Goal: Task Accomplishment & Management: Complete application form

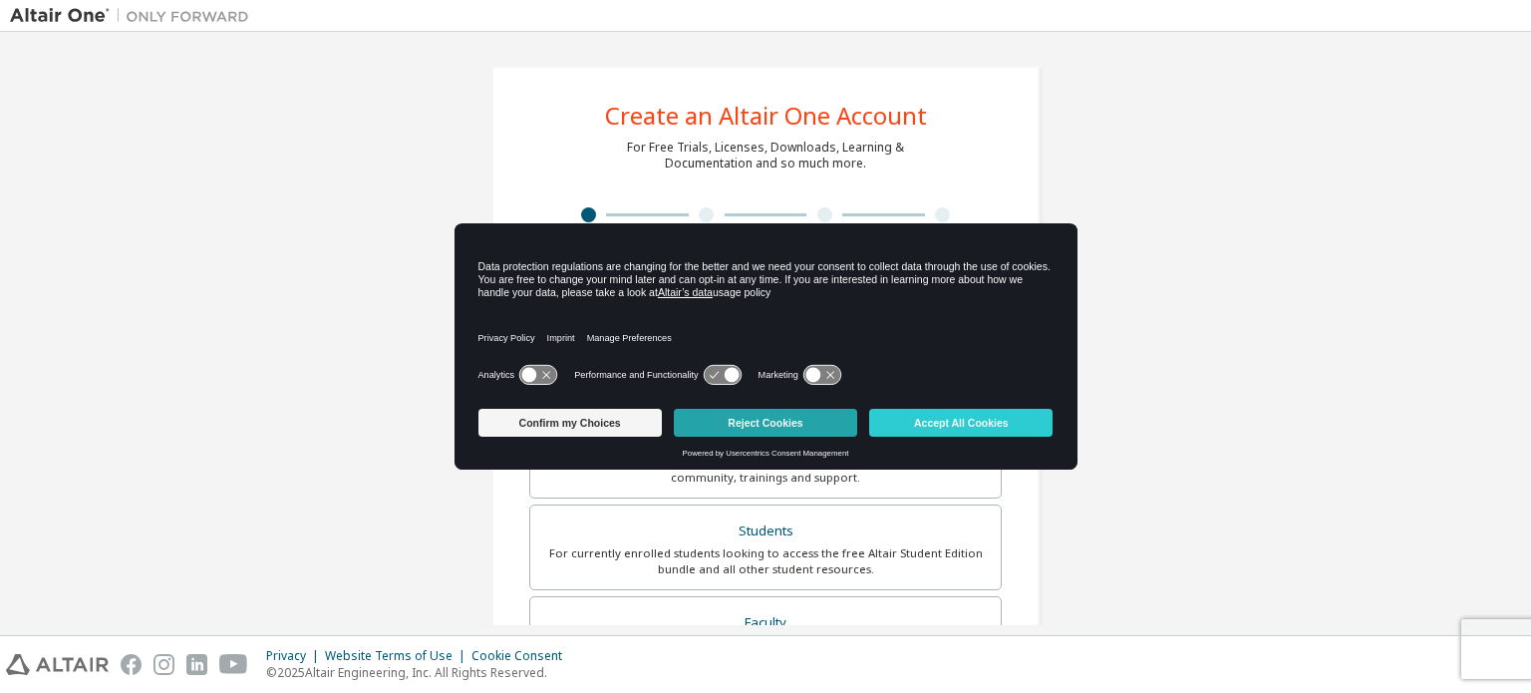
click at [825, 422] on button "Reject Cookies" at bounding box center [765, 423] width 183 height 28
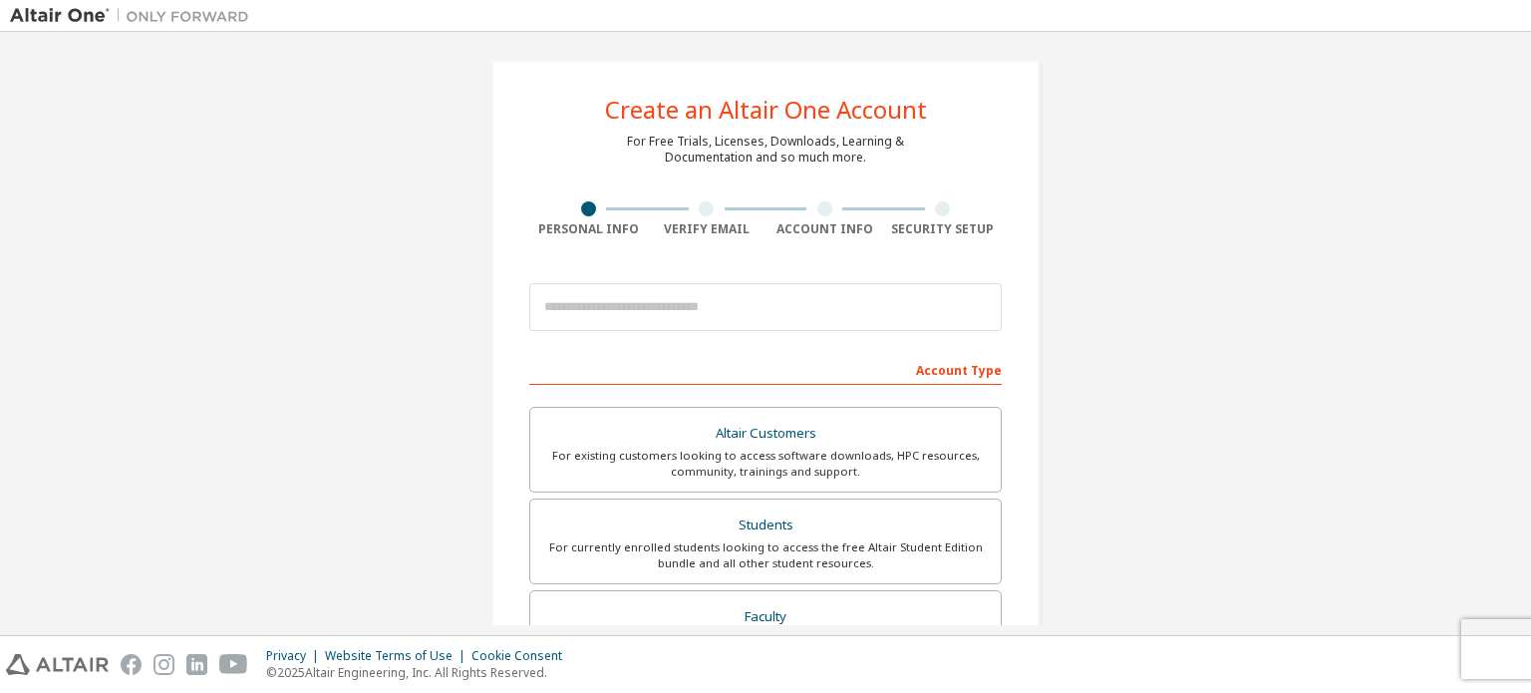
scroll to position [6, 0]
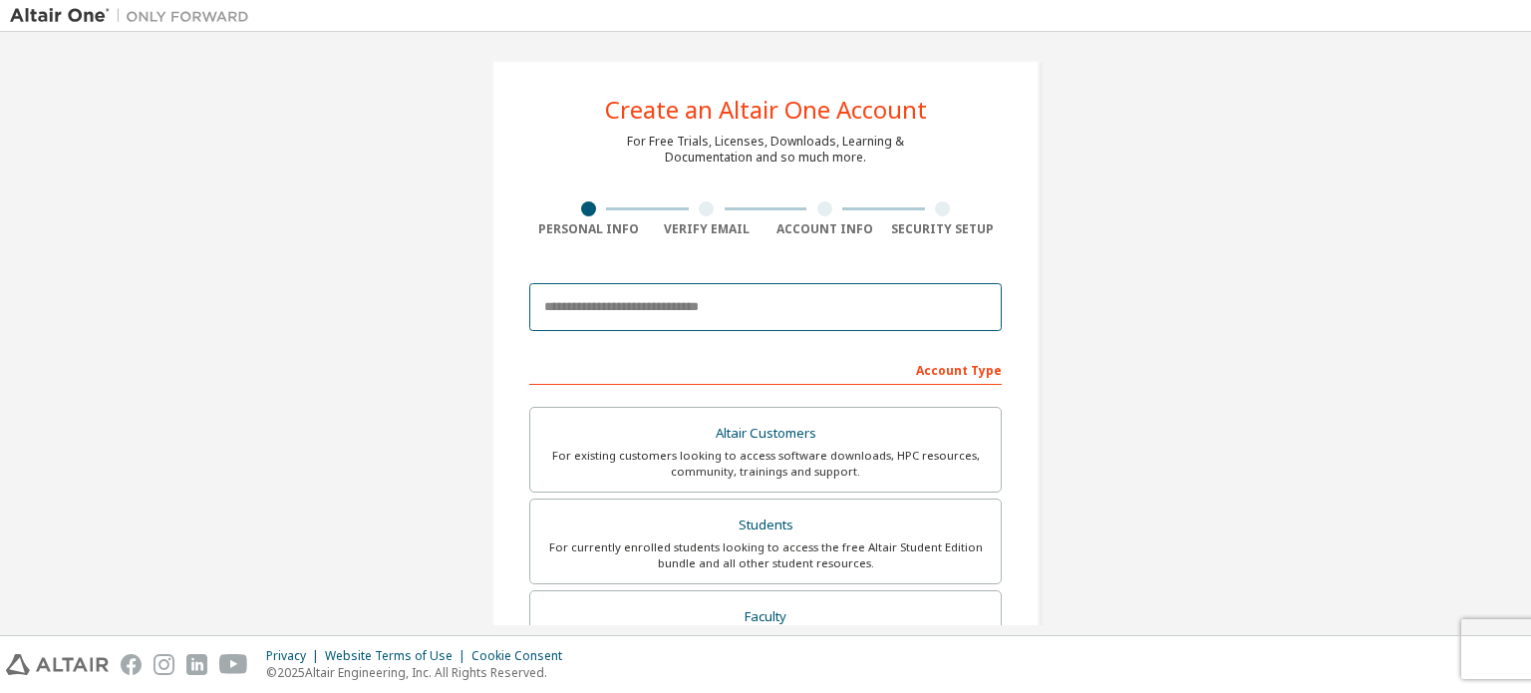
click at [822, 293] on input "email" at bounding box center [765, 307] width 472 height 48
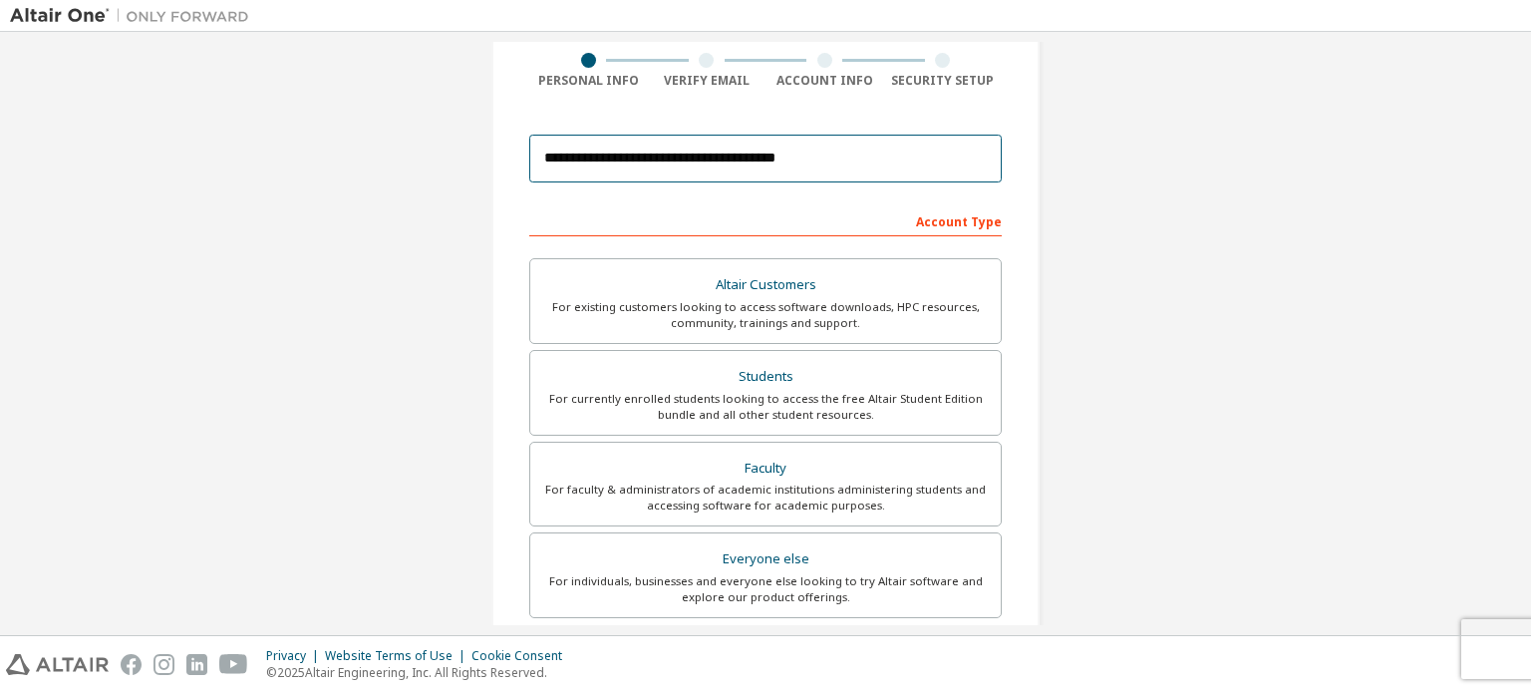
scroll to position [159, 0]
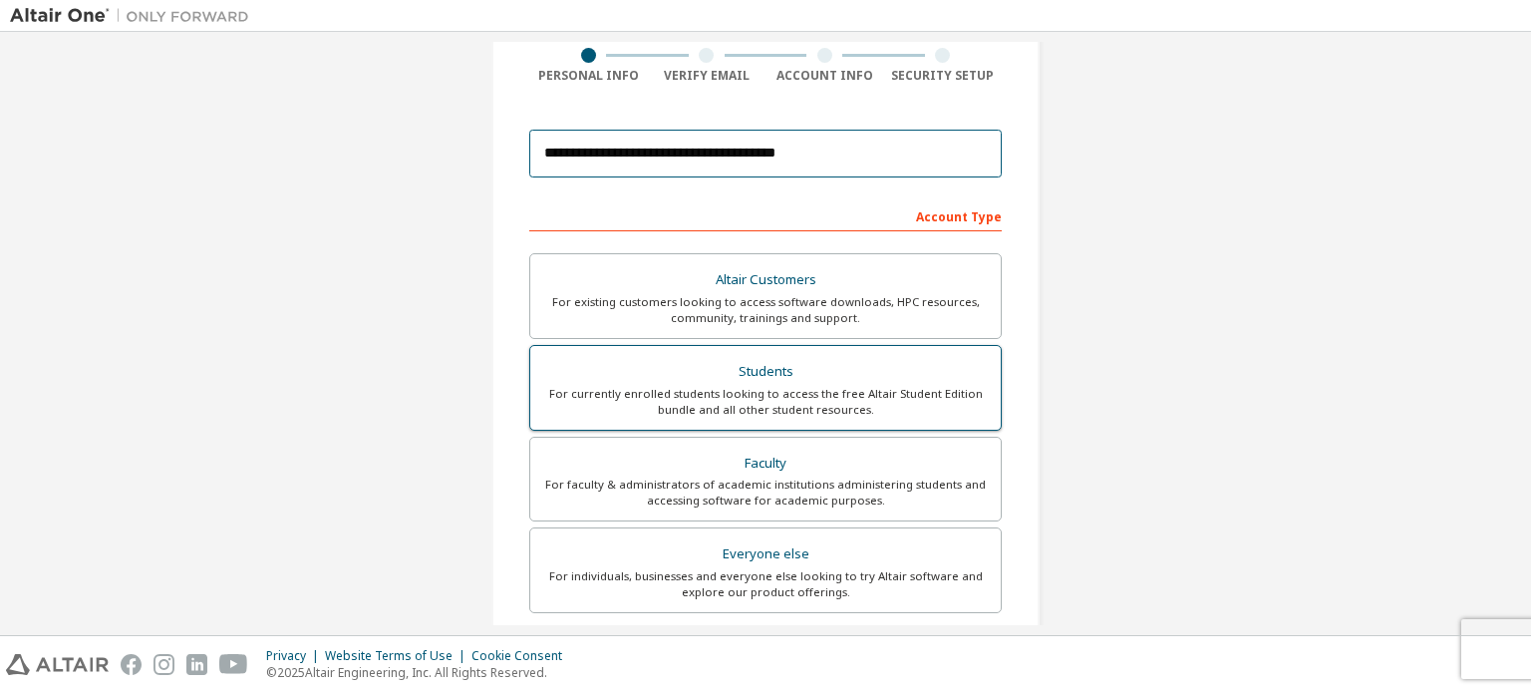
type input "**********"
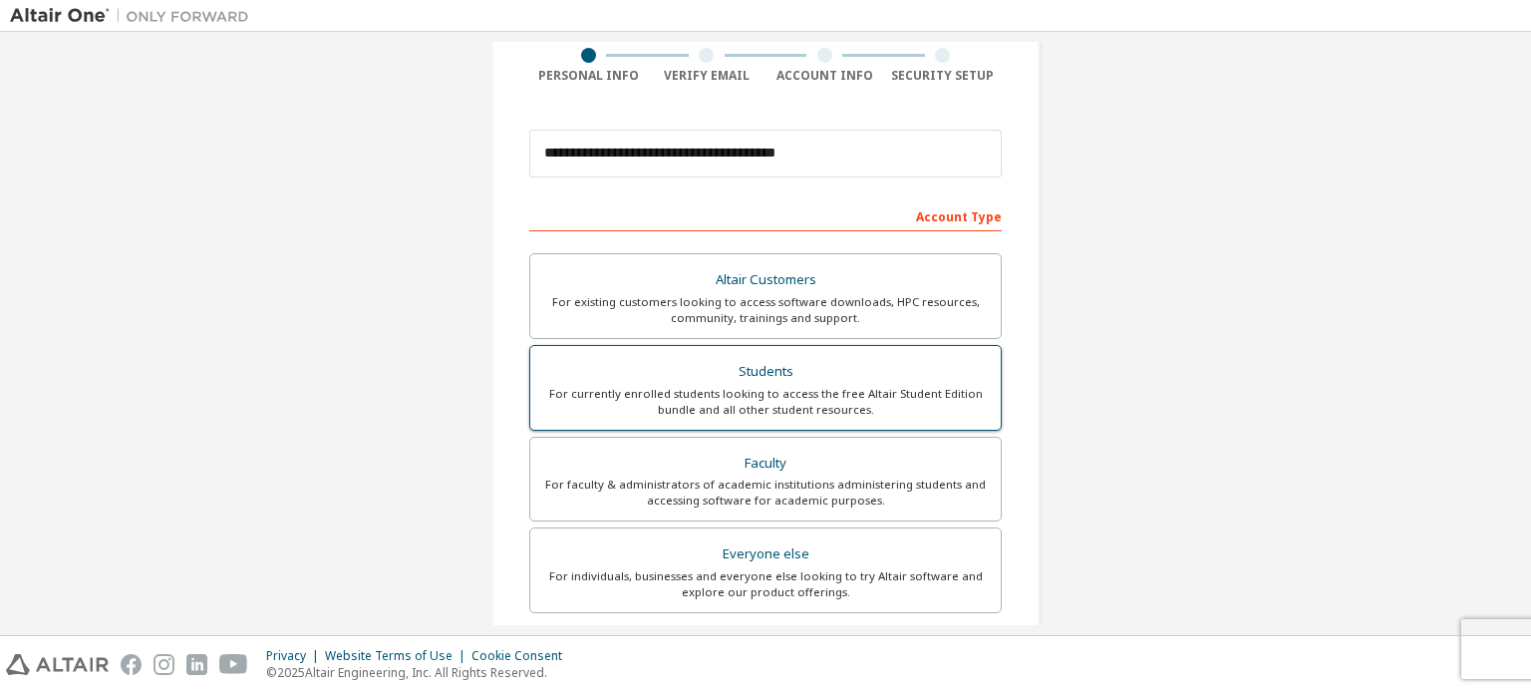
click at [633, 369] on div "Students" at bounding box center [765, 372] width 446 height 28
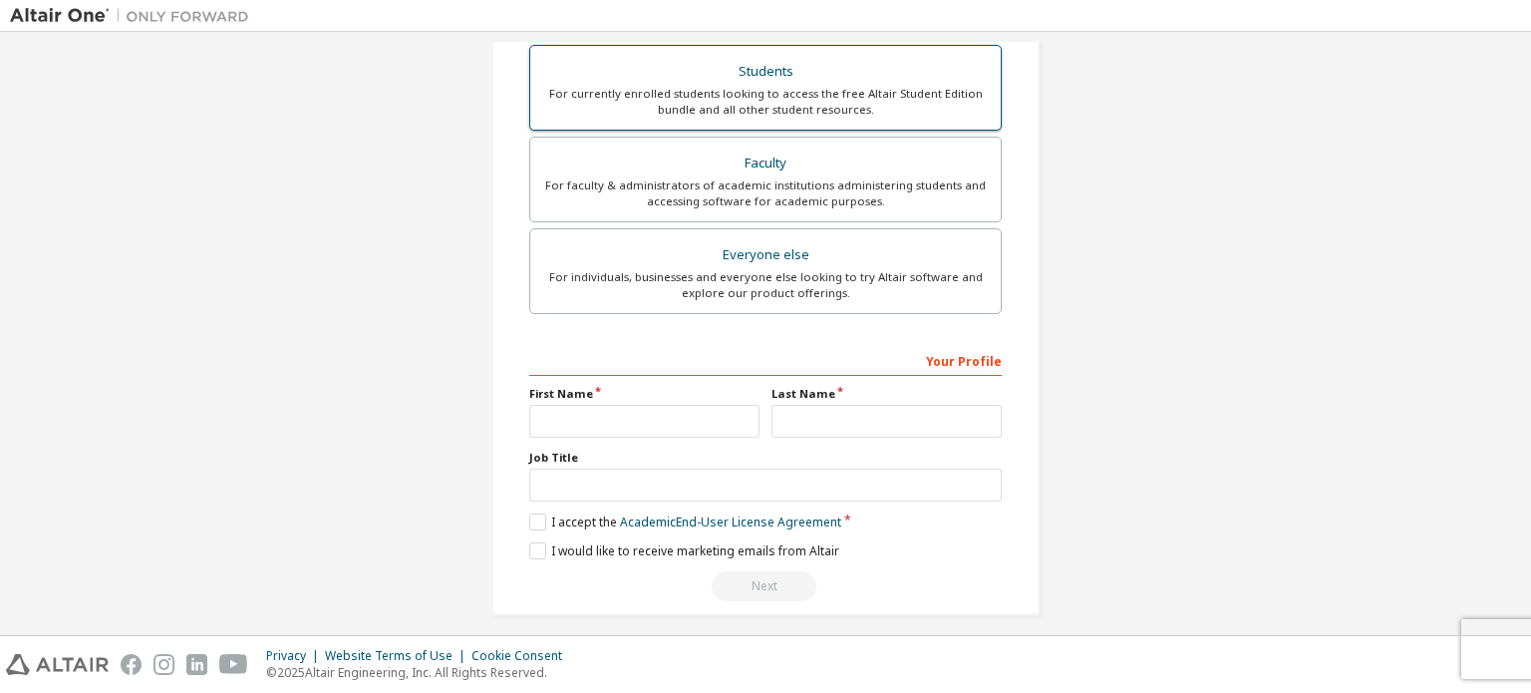
scroll to position [519, 0]
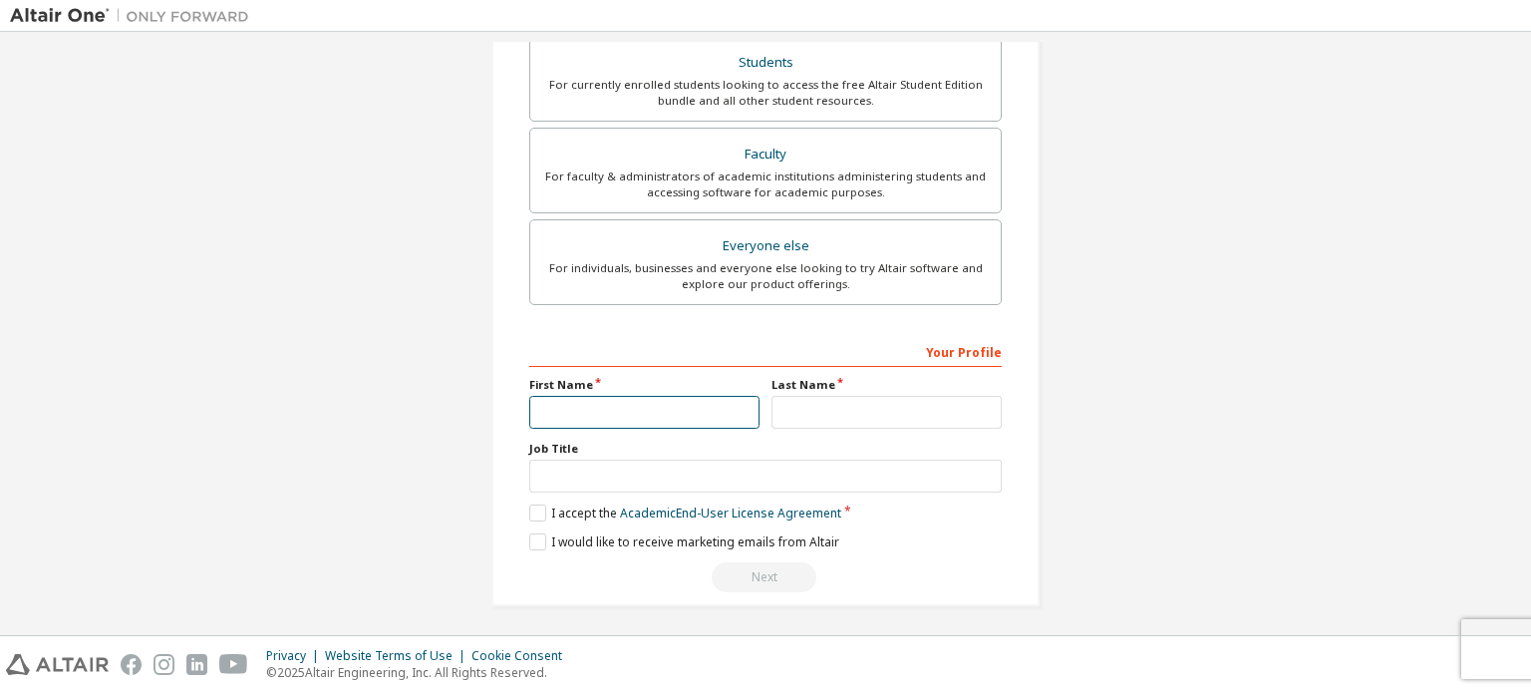
click at [619, 397] on input "text" at bounding box center [644, 412] width 230 height 33
type input "*****"
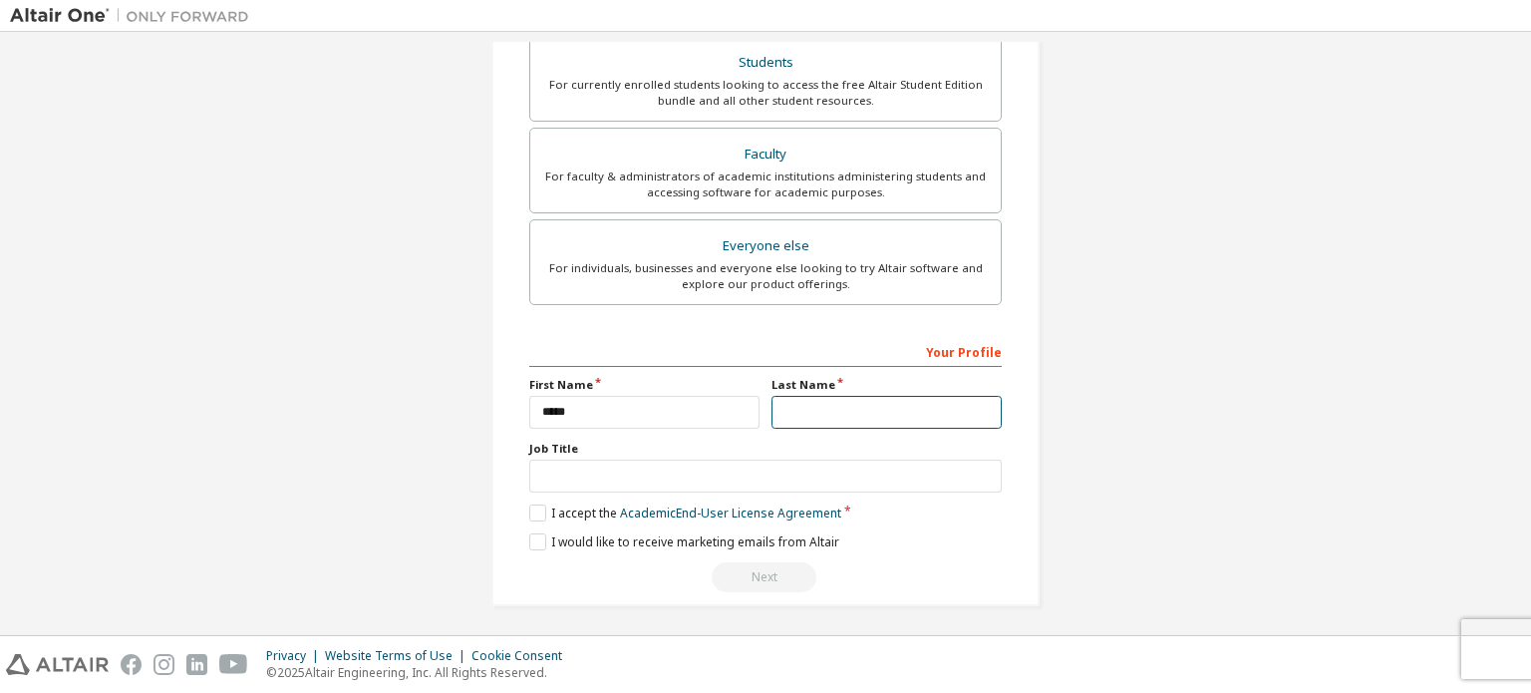
click at [898, 409] on input "text" at bounding box center [886, 412] width 230 height 33
type input "*"
click at [543, 504] on label "I accept the Academic End-User License Agreement" at bounding box center [685, 512] width 312 height 17
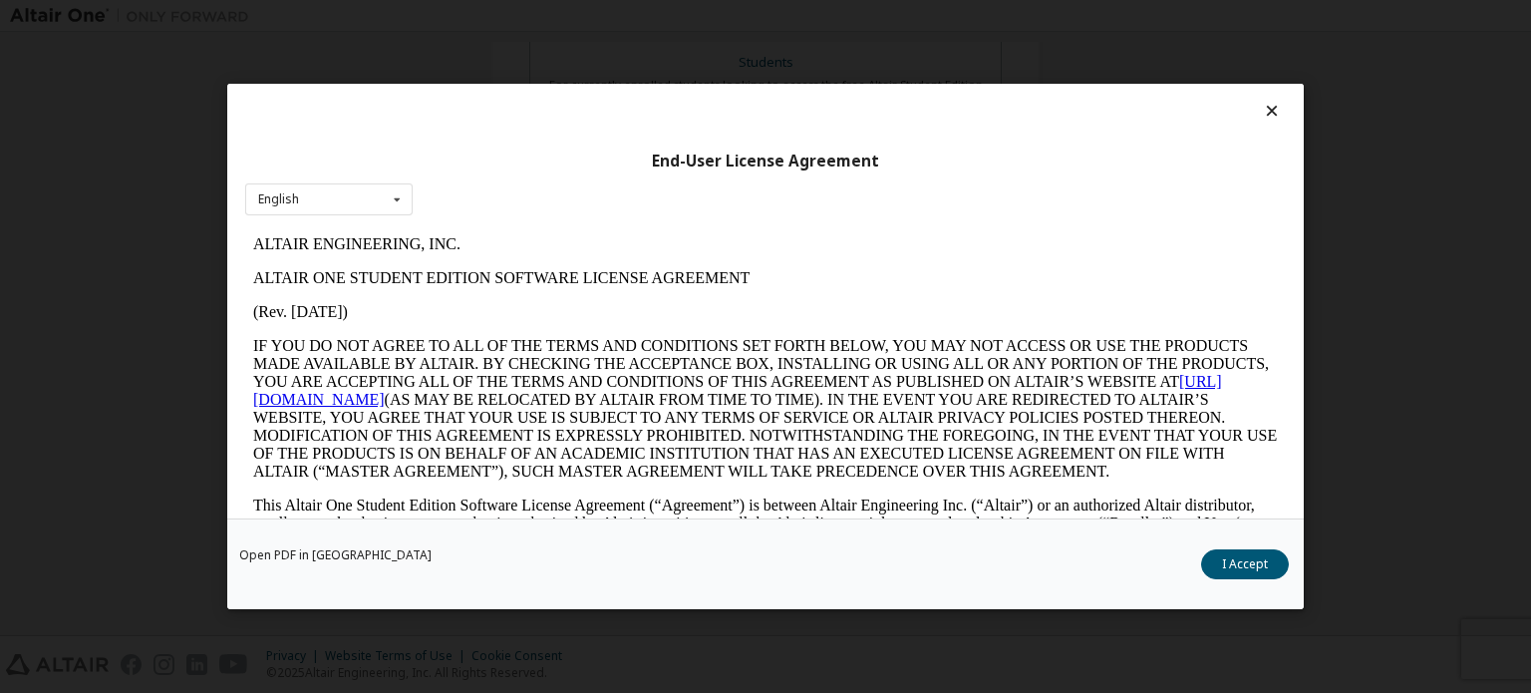
scroll to position [0, 0]
click at [1262, 112] on icon at bounding box center [1272, 111] width 21 height 18
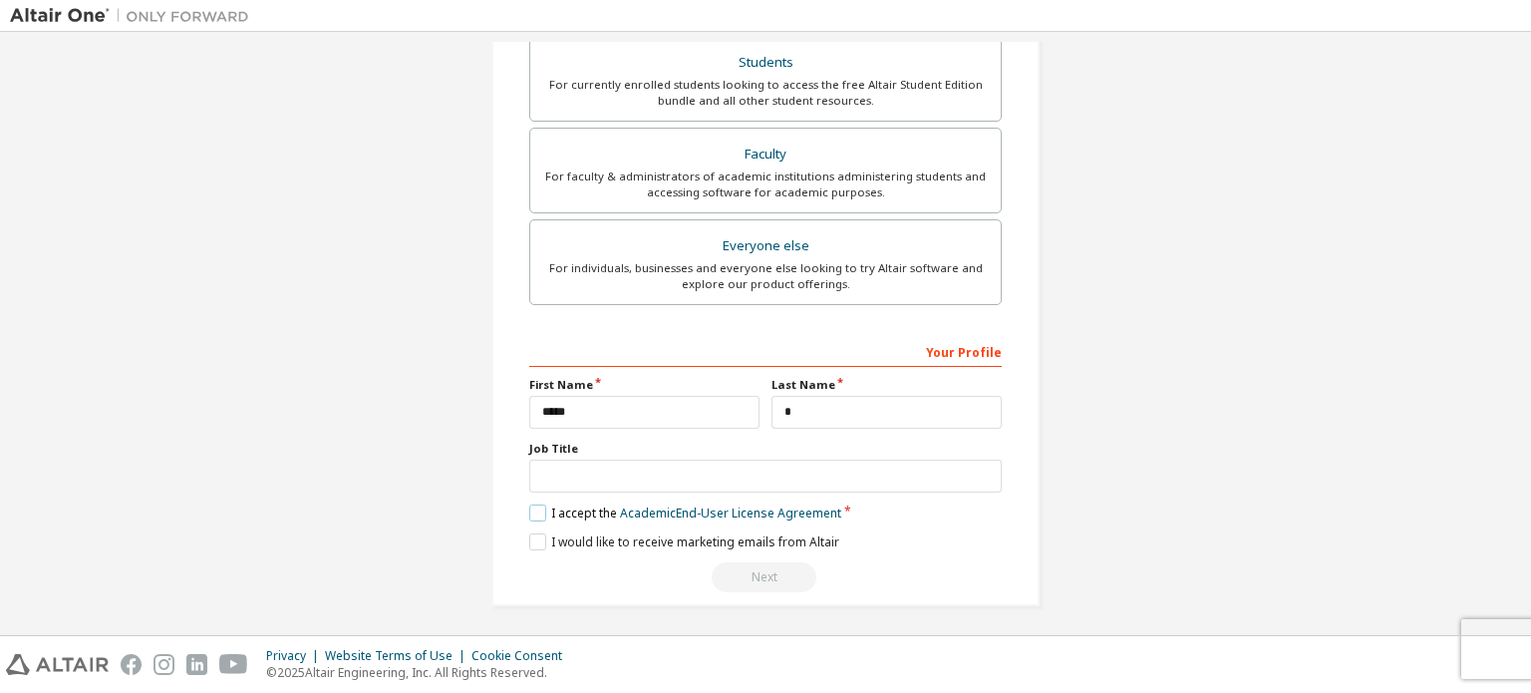
click at [535, 507] on label "I accept the Academic End-User License Agreement" at bounding box center [685, 512] width 312 height 17
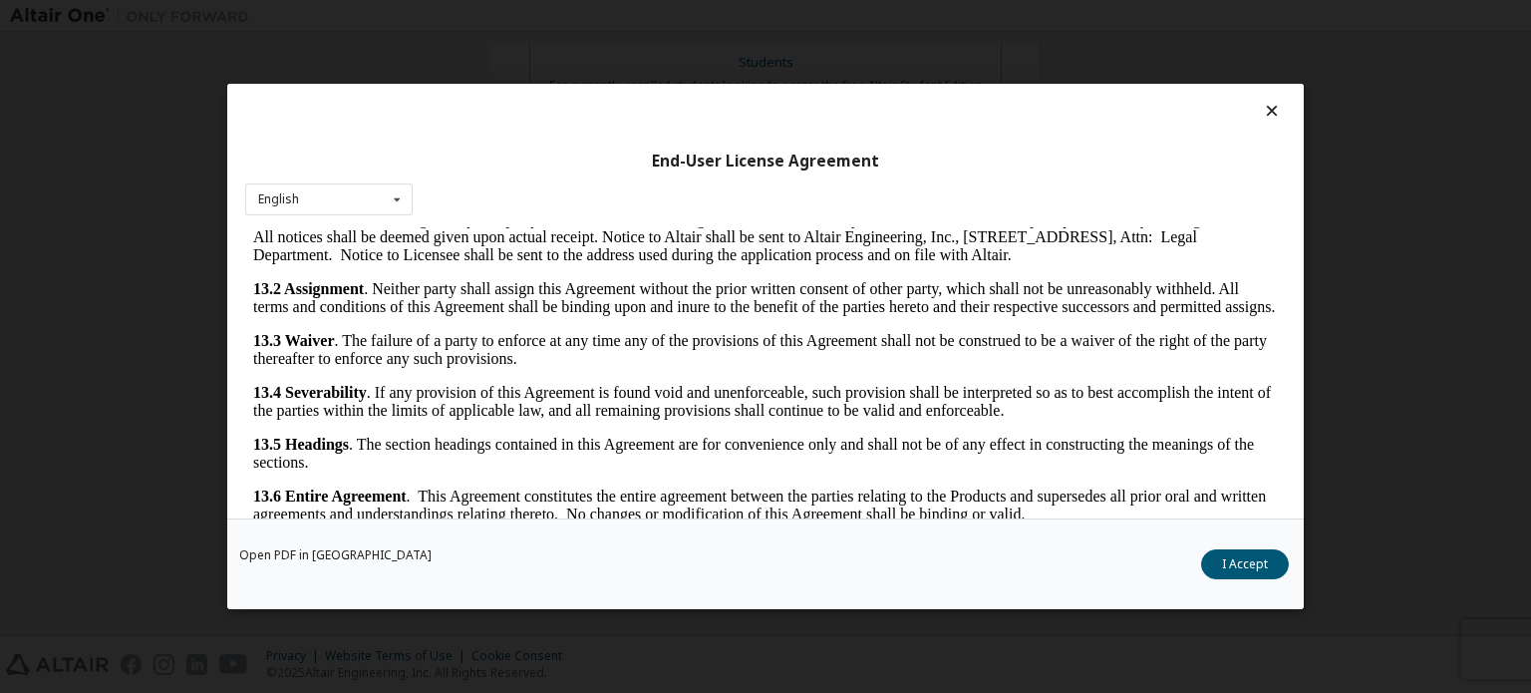
scroll to position [44, 0]
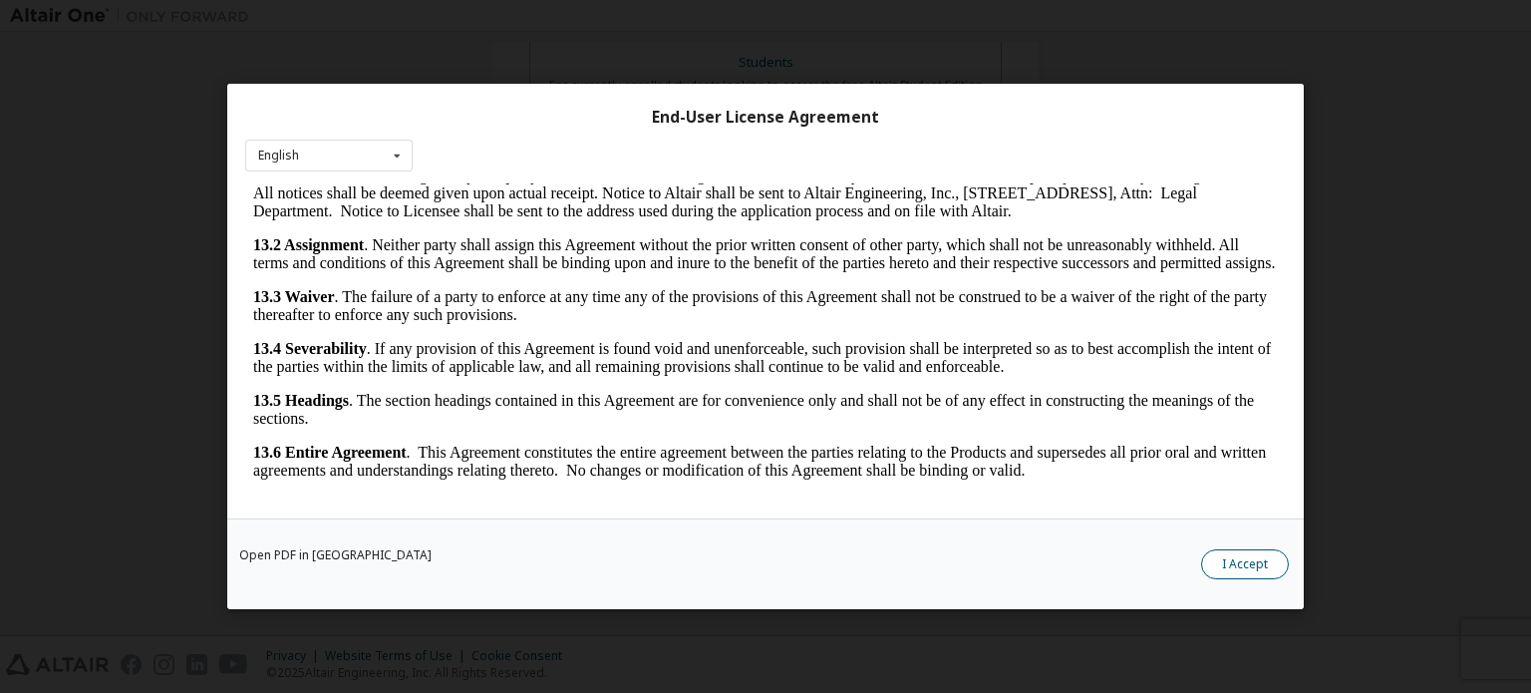
click at [1253, 558] on button "I Accept" at bounding box center [1245, 564] width 88 height 30
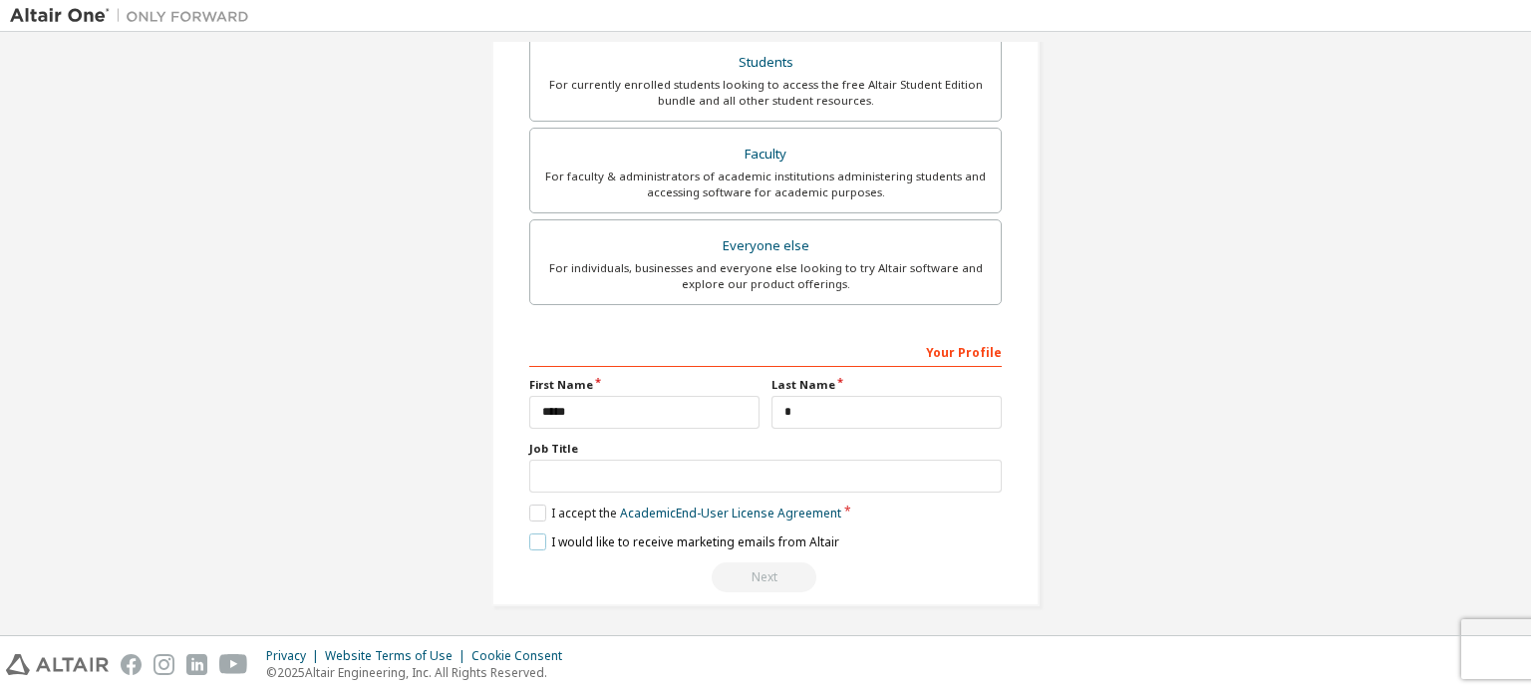
click at [529, 533] on label "I would like to receive marketing emails from Altair" at bounding box center [684, 541] width 310 height 17
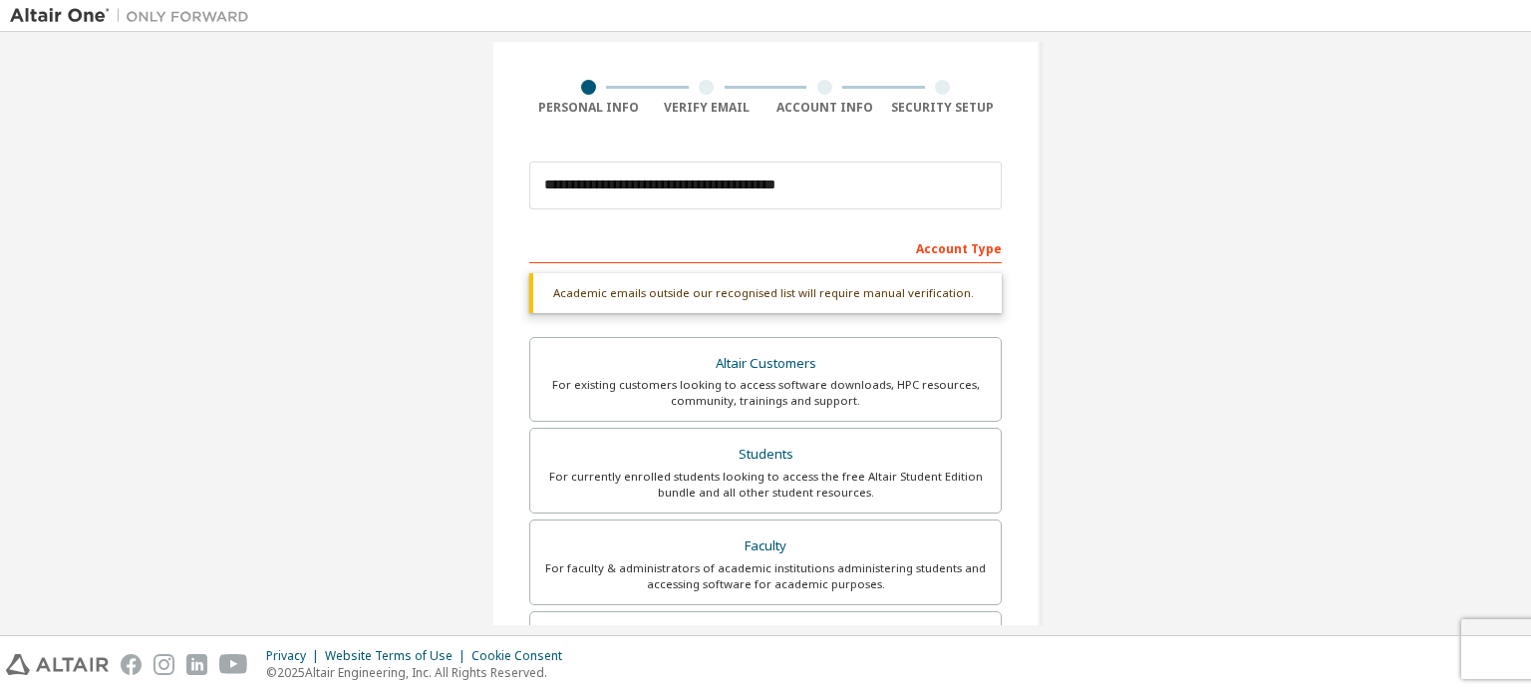
scroll to position [132, 0]
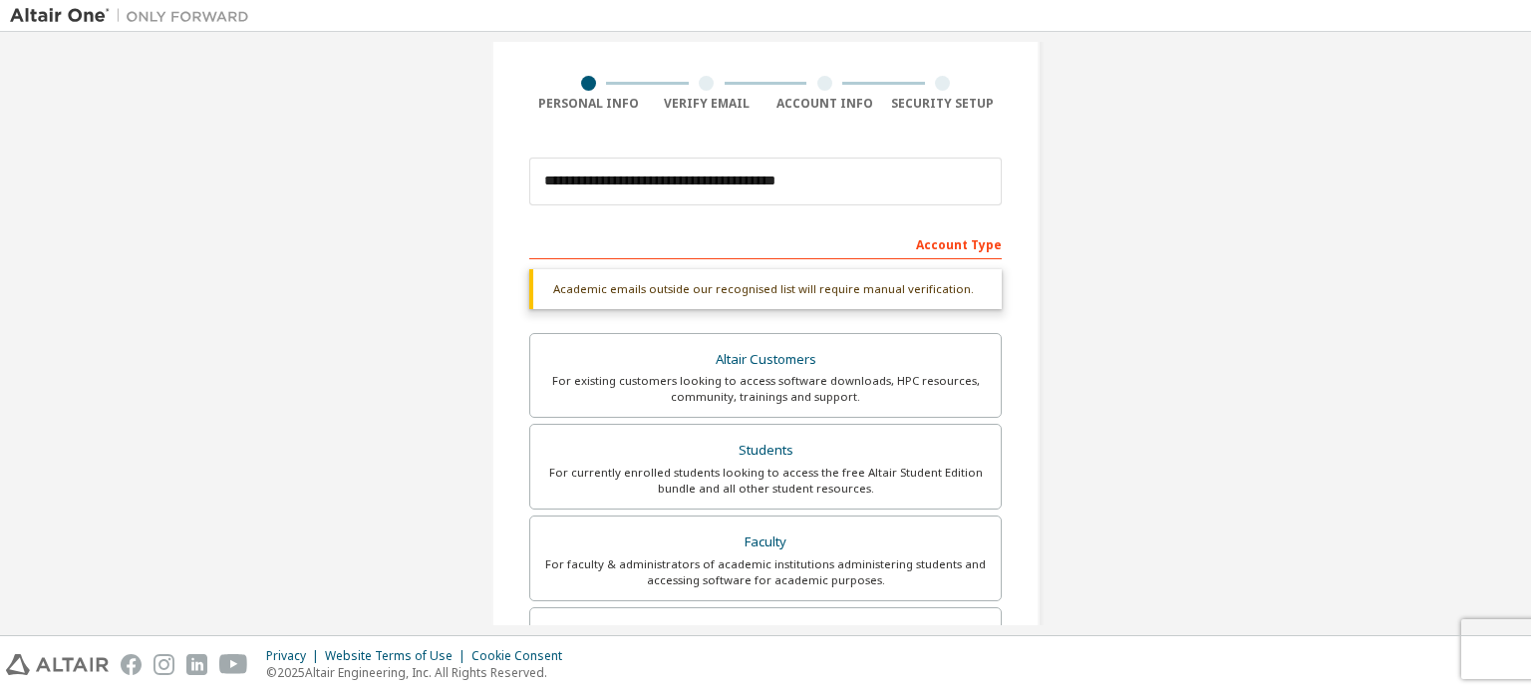
click at [799, 244] on div "Account Type" at bounding box center [765, 243] width 472 height 32
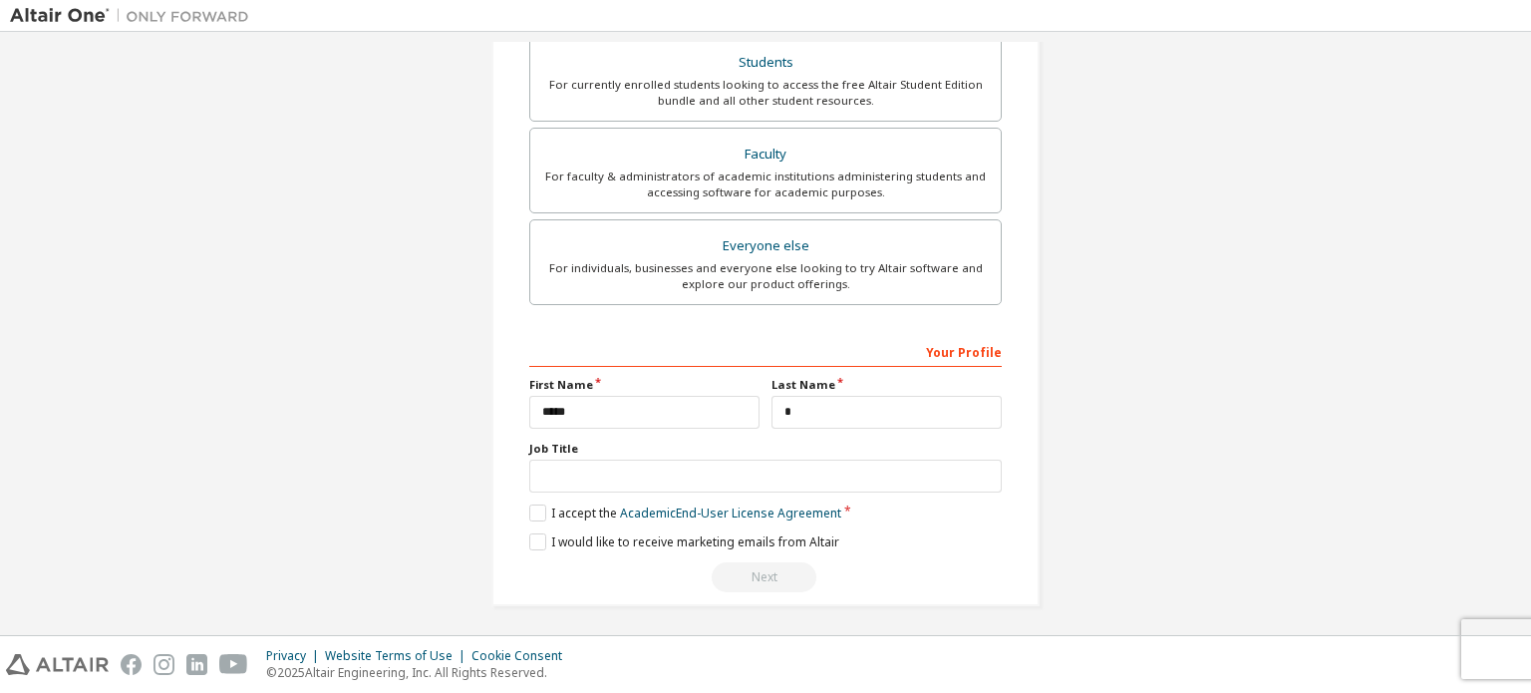
scroll to position [518, 0]
click at [765, 574] on div "Next" at bounding box center [765, 578] width 472 height 30
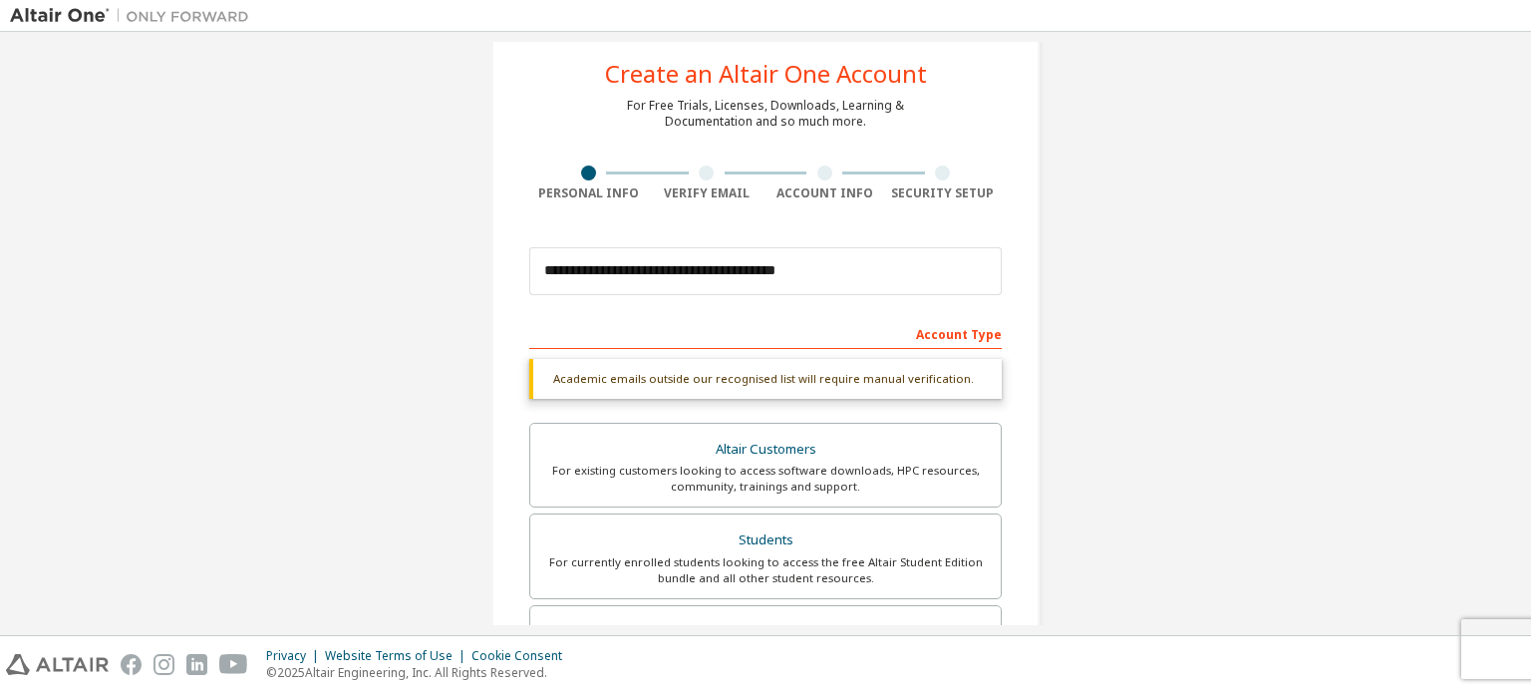
scroll to position [0, 0]
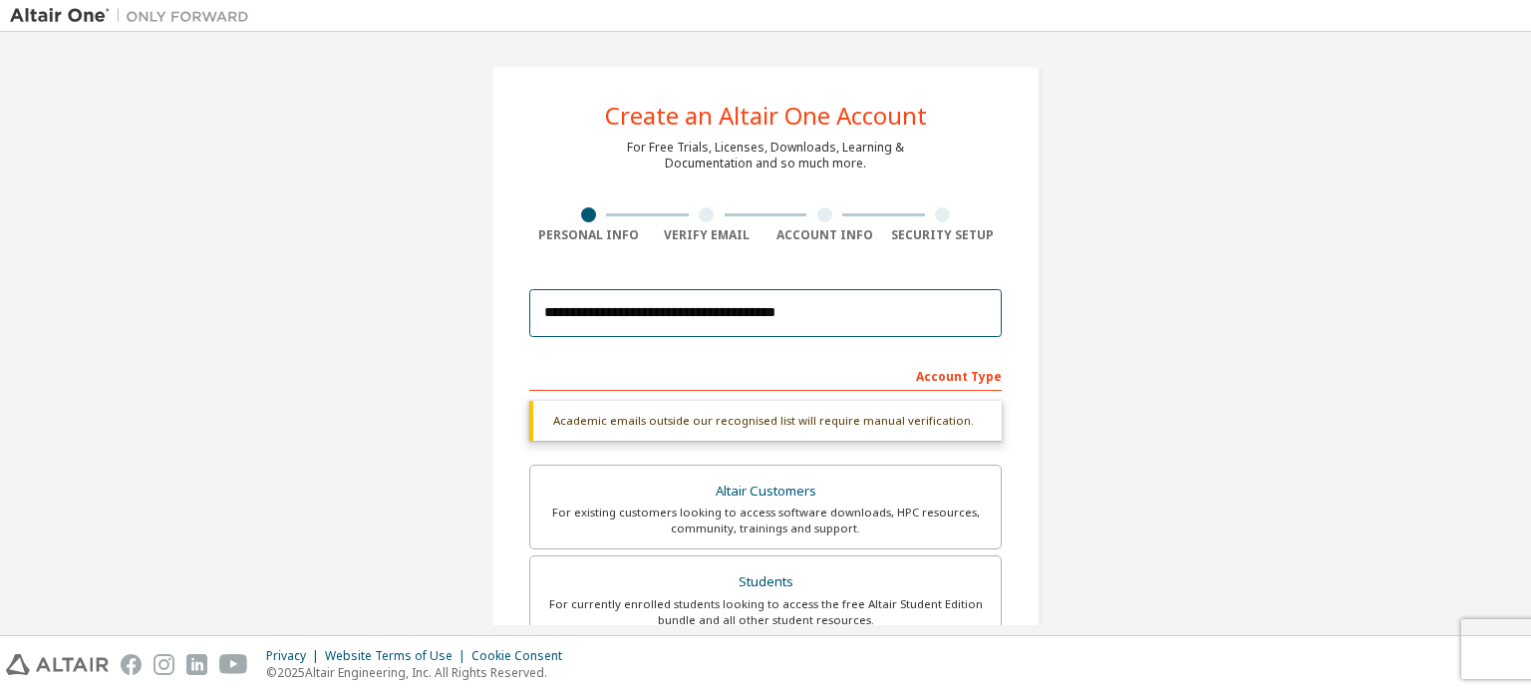
click at [830, 306] on input "**********" at bounding box center [765, 313] width 472 height 48
click at [841, 414] on div "Academic emails outside our recognised list will require manual verification." at bounding box center [765, 421] width 472 height 40
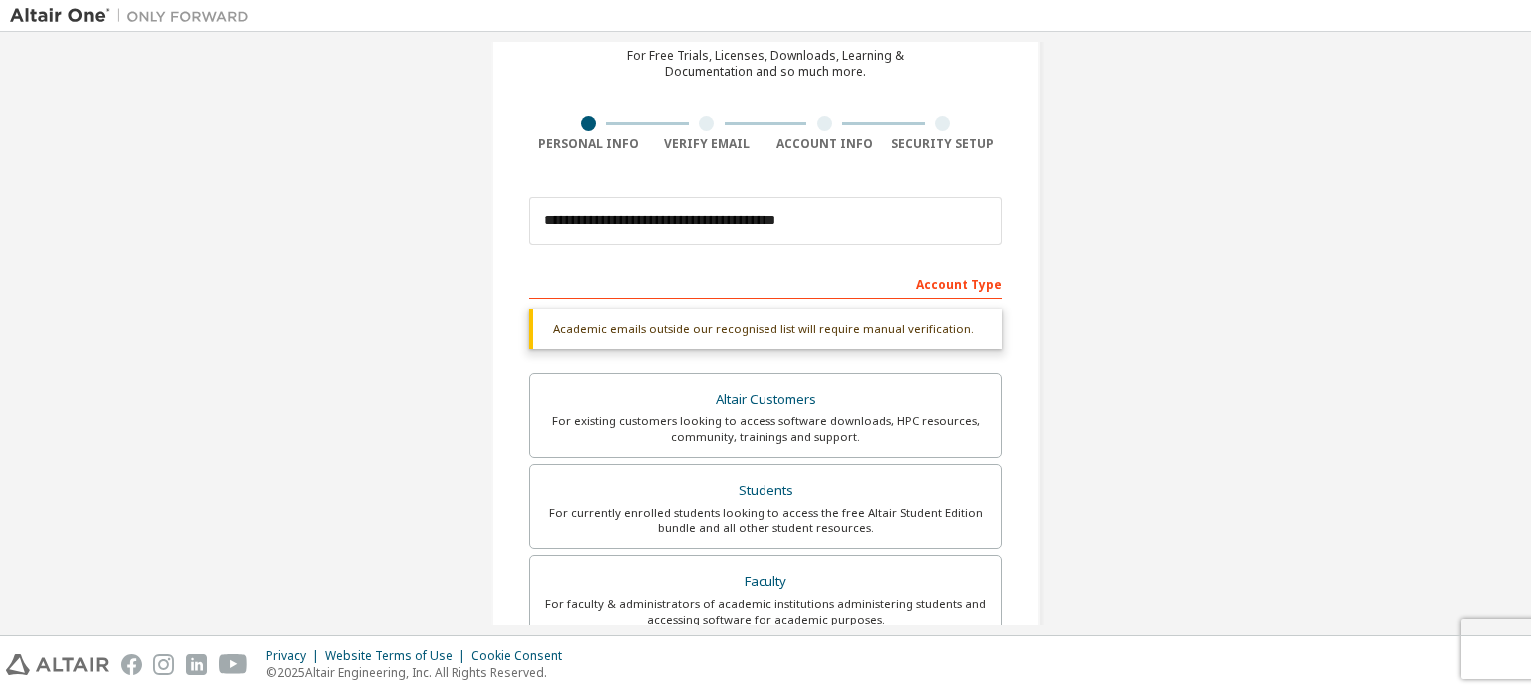
scroll to position [145, 0]
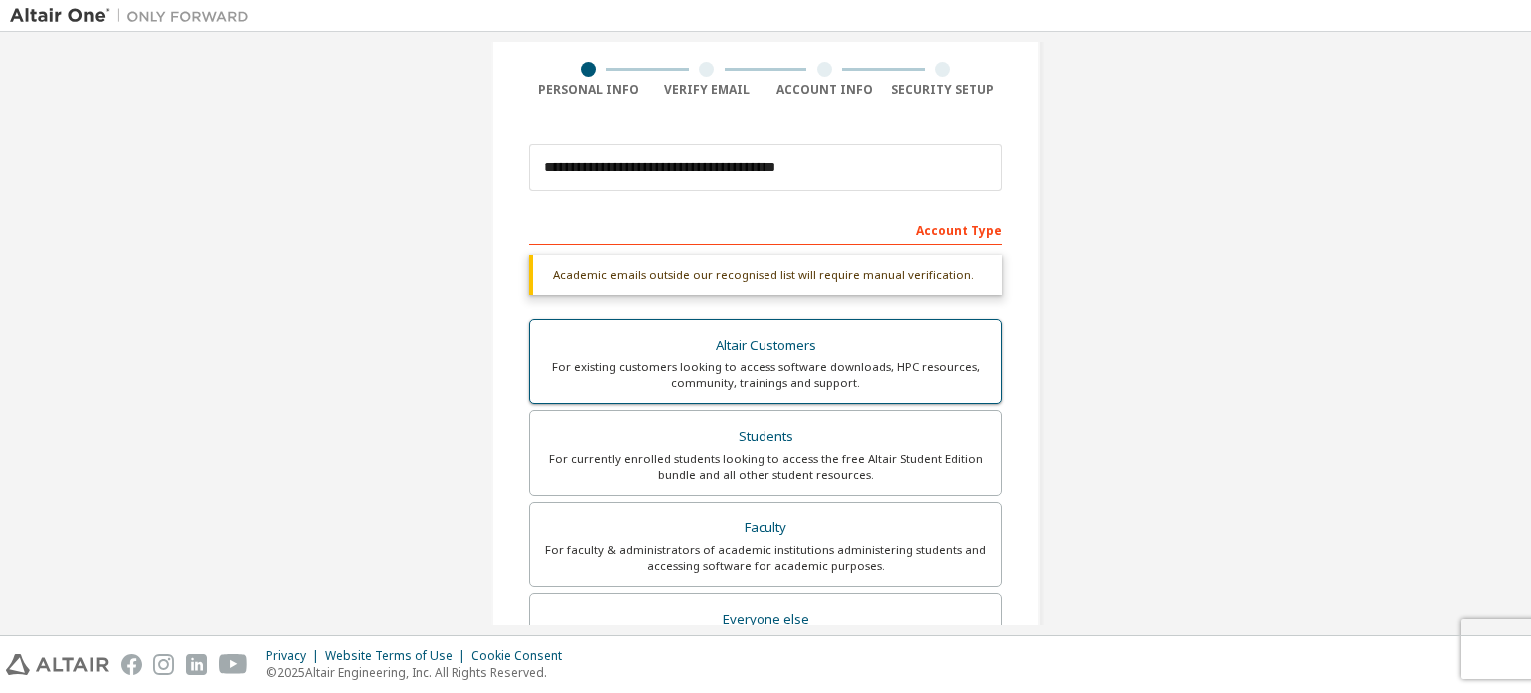
click at [817, 359] on div "For existing customers looking to access software downloads, HPC resources, com…" at bounding box center [765, 375] width 446 height 32
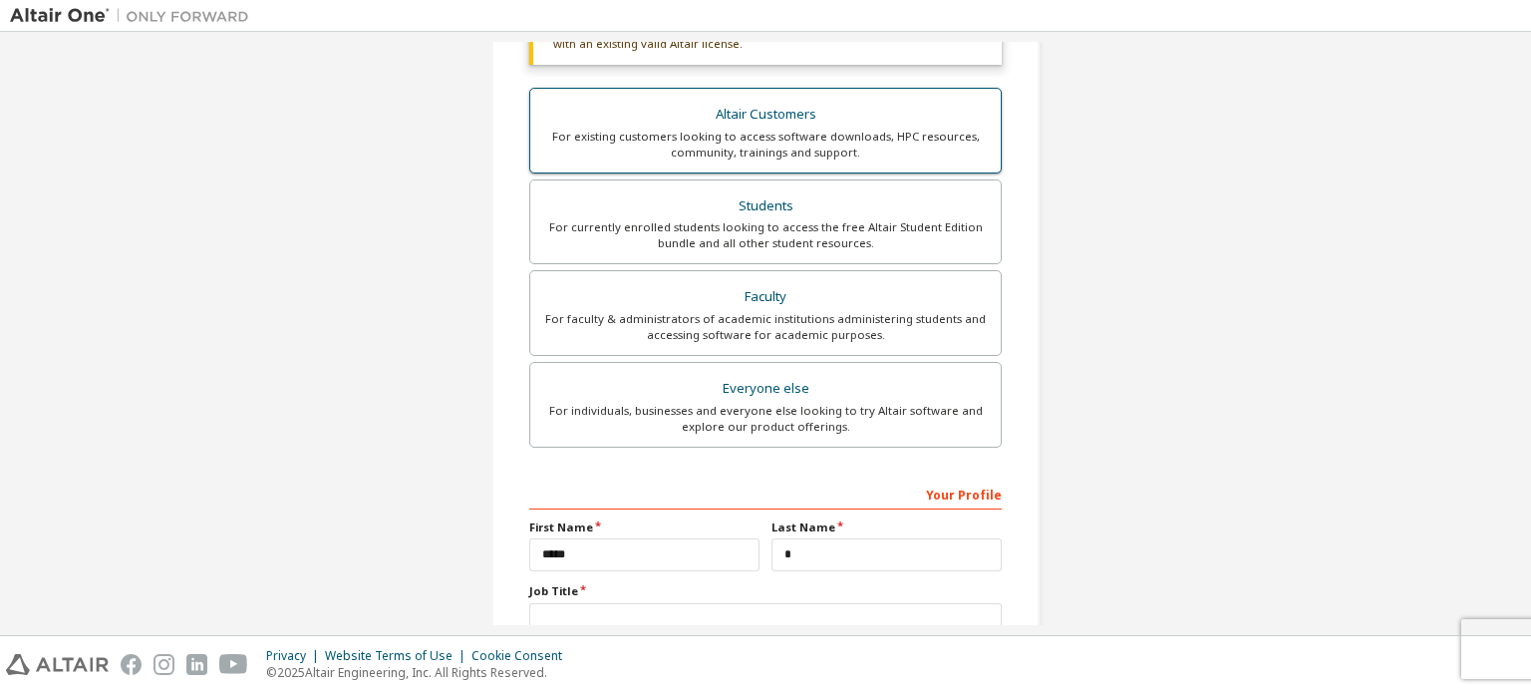
scroll to position [388, 0]
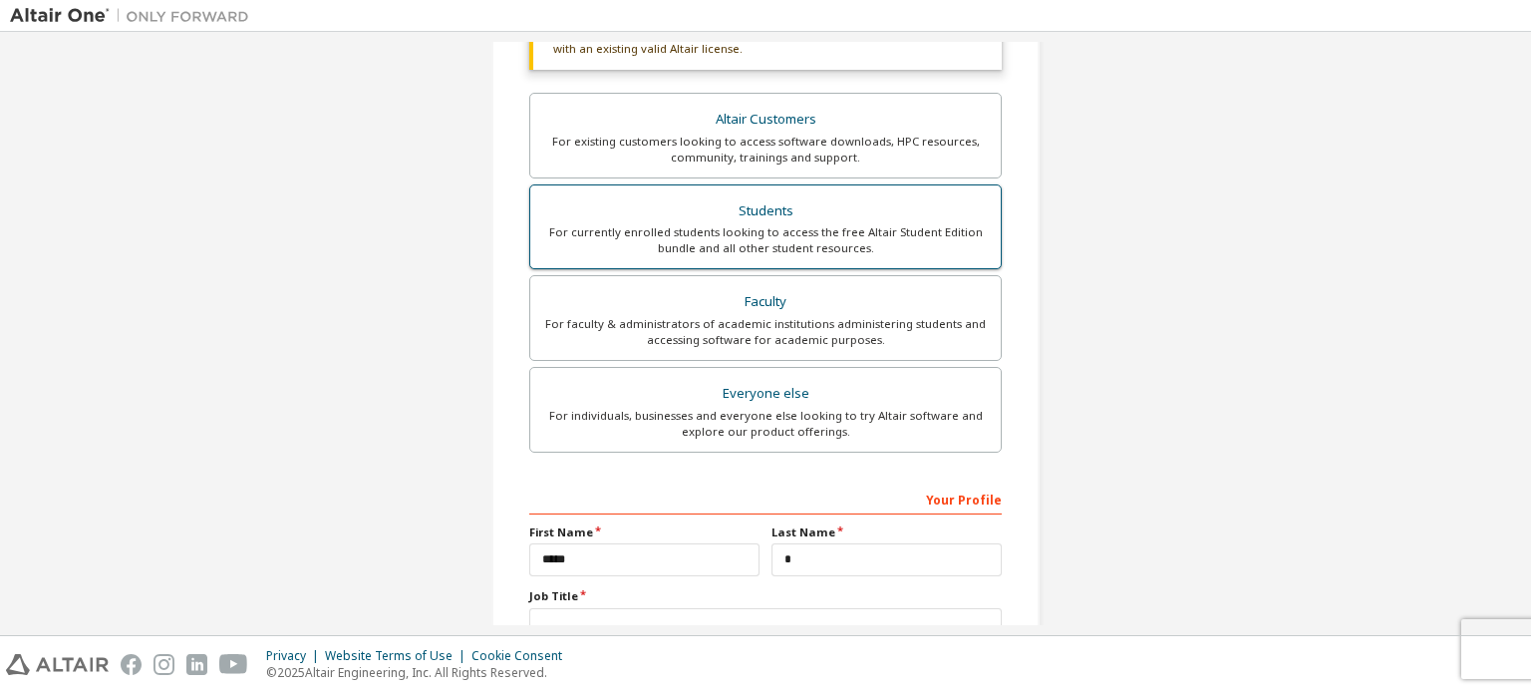
click at [754, 245] on div "For currently enrolled students looking to access the free Altair Student Editi…" at bounding box center [765, 240] width 446 height 32
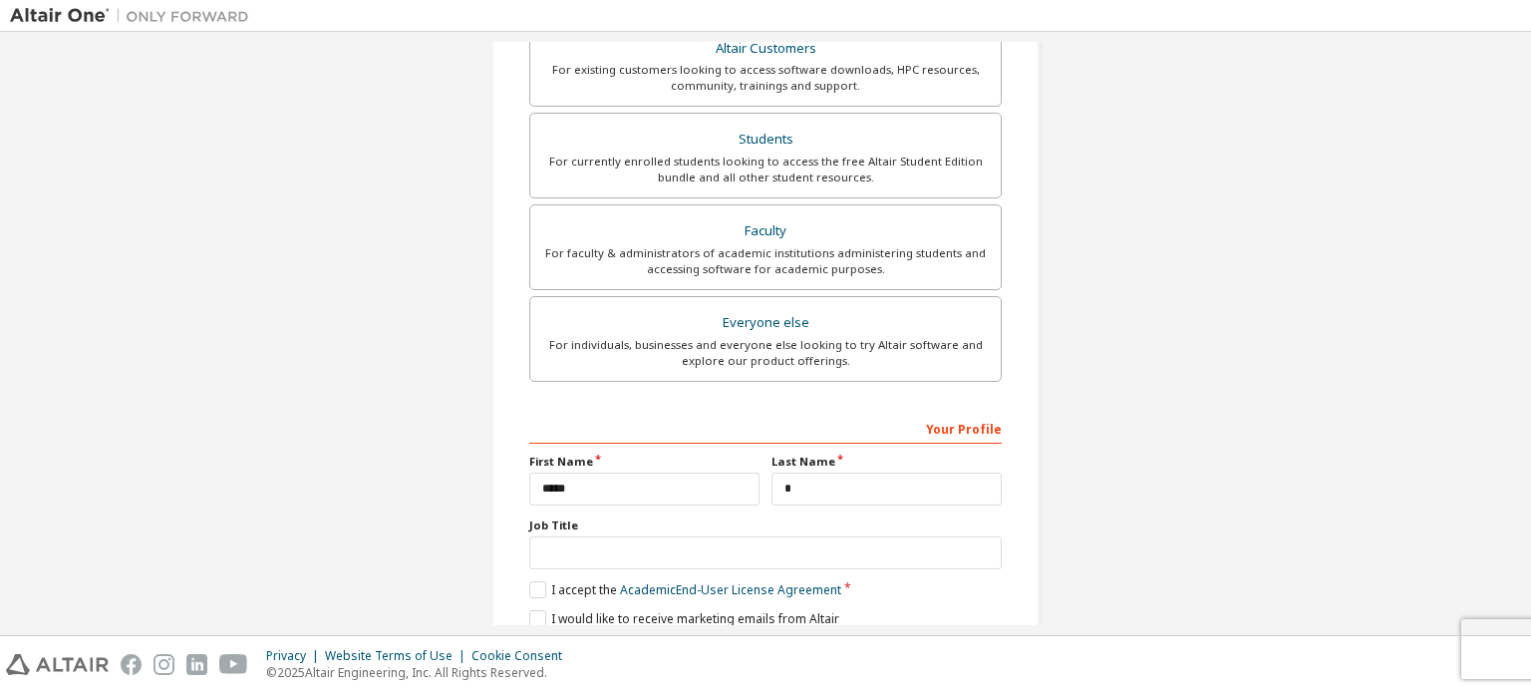
scroll to position [519, 0]
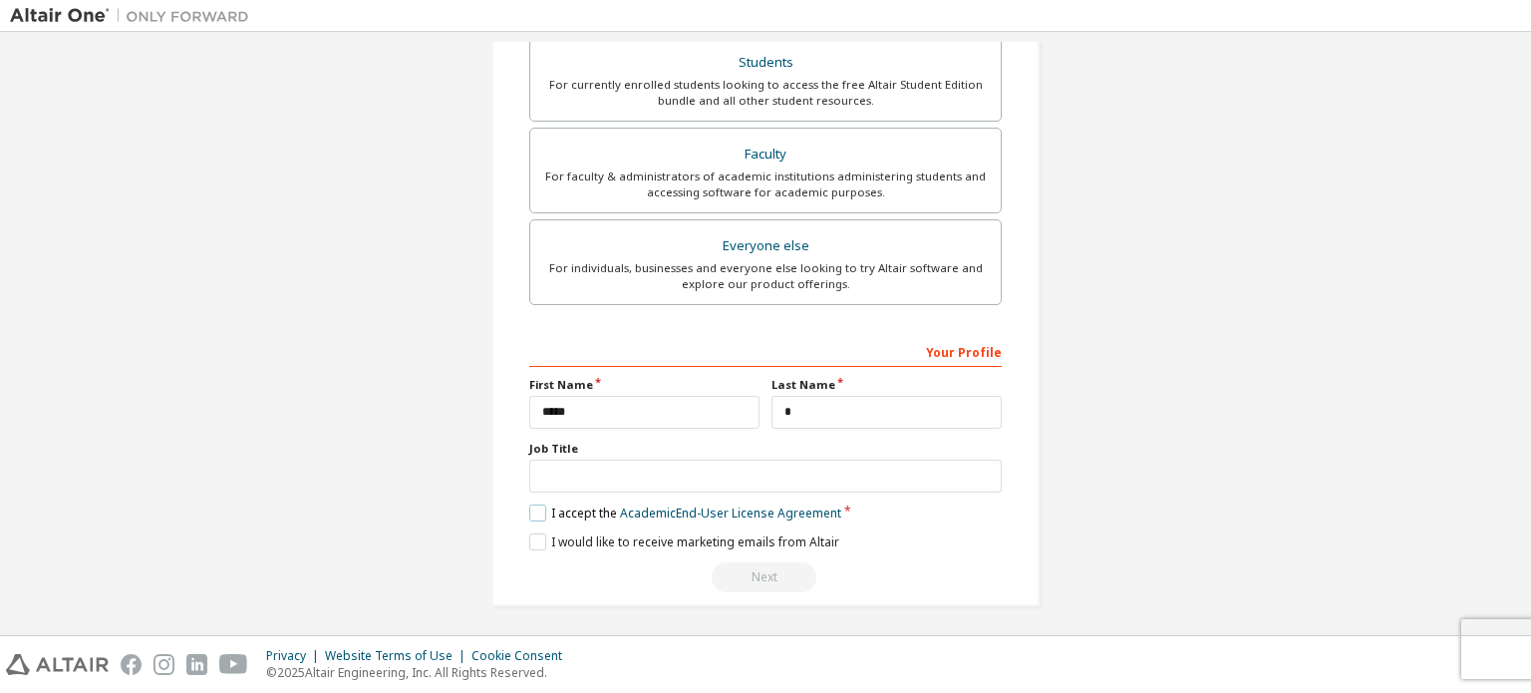
click at [544, 504] on label "I accept the Academic End-User License Agreement" at bounding box center [685, 512] width 312 height 17
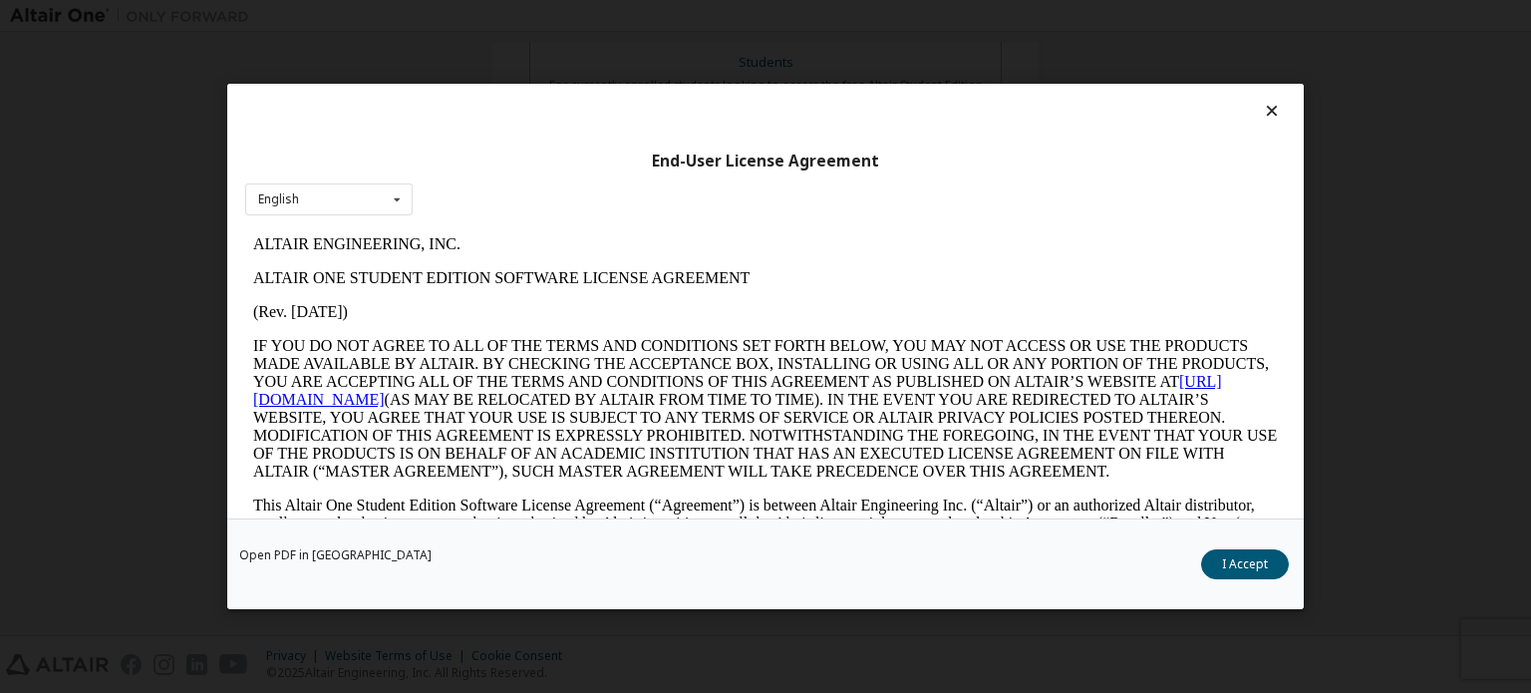
scroll to position [0, 0]
click at [1206, 560] on button "I Accept" at bounding box center [1245, 564] width 88 height 30
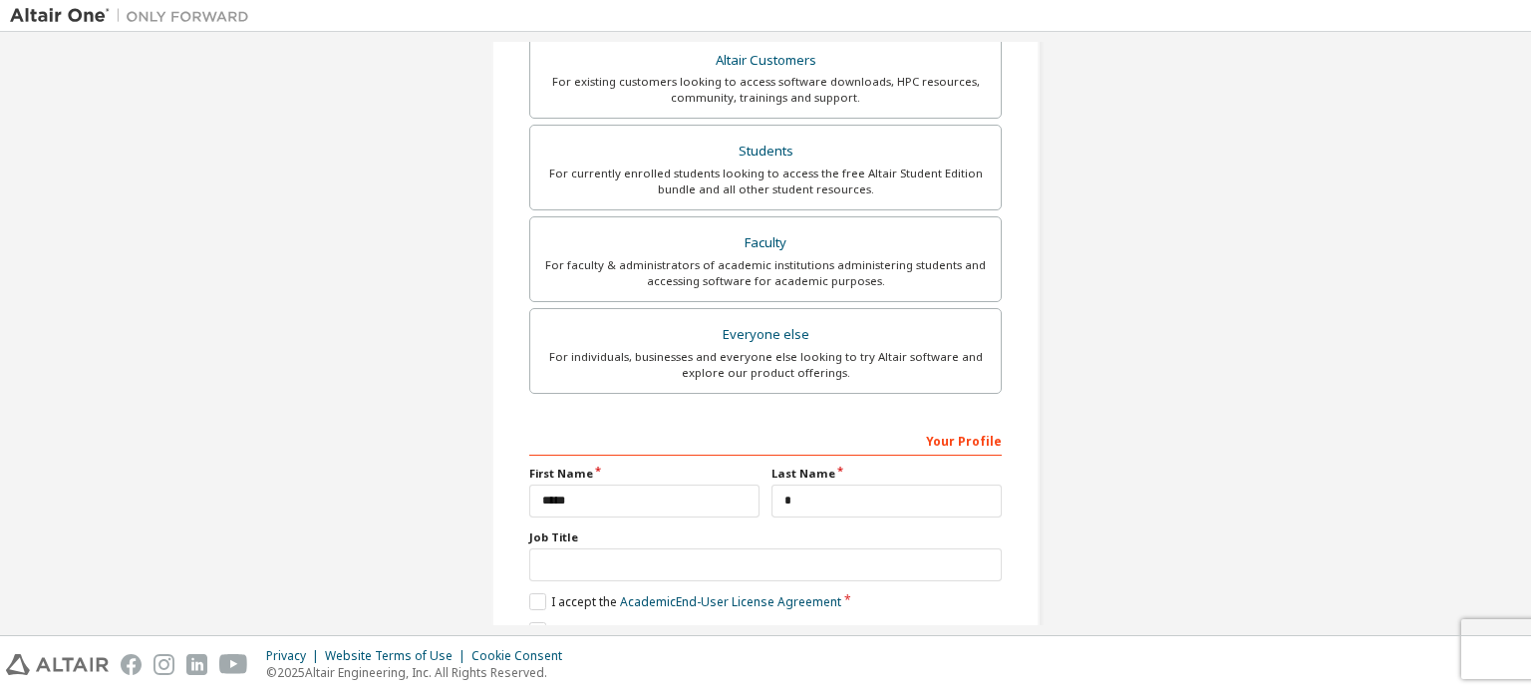
scroll to position [519, 0]
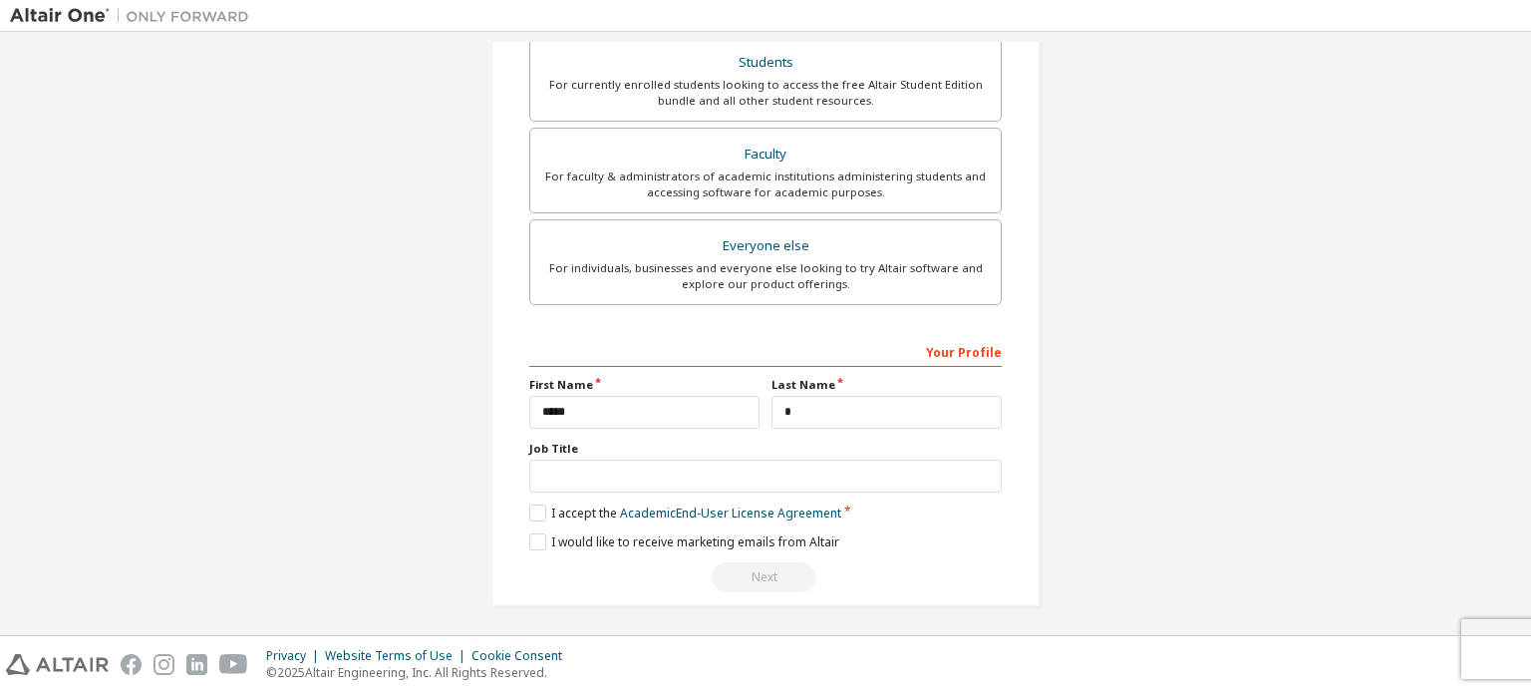
click at [778, 576] on div "Next" at bounding box center [765, 577] width 472 height 30
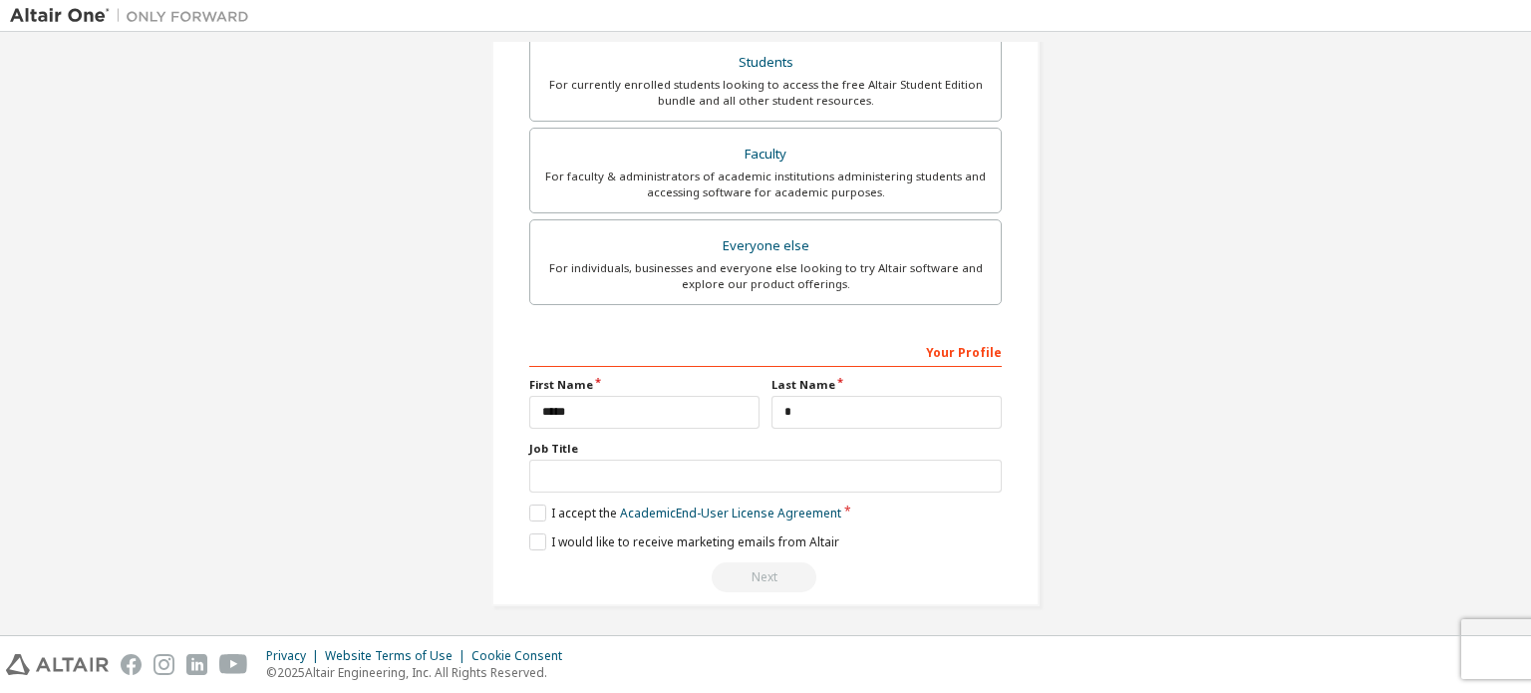
click at [778, 576] on div "Next" at bounding box center [765, 577] width 472 height 30
